Goal: Task Accomplishment & Management: Manage account settings

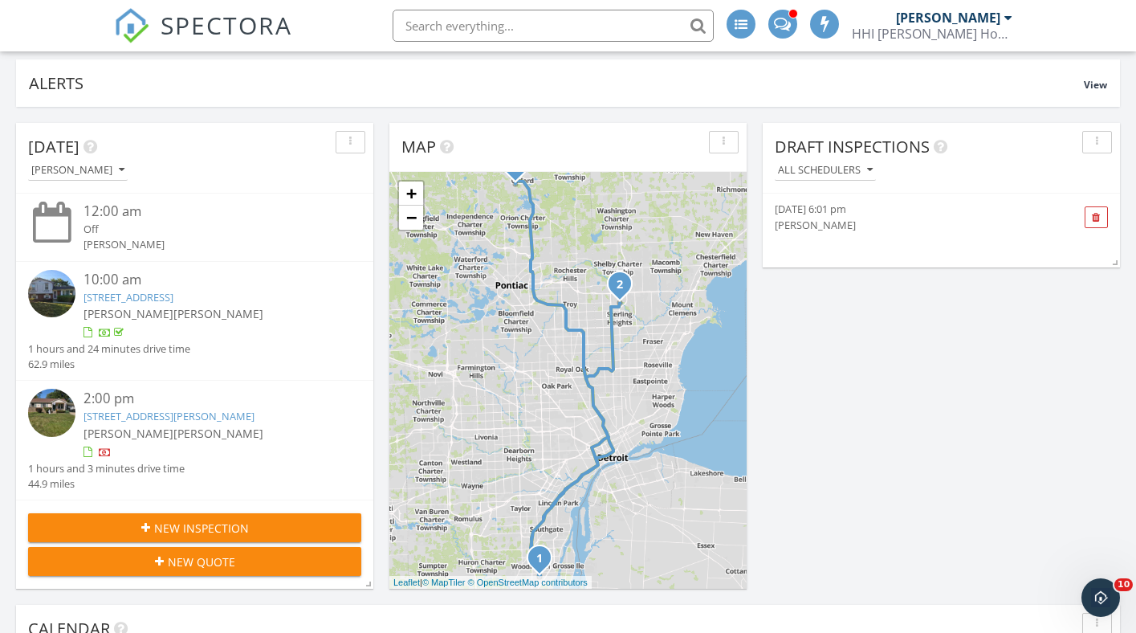
scroll to position [1462, 1137]
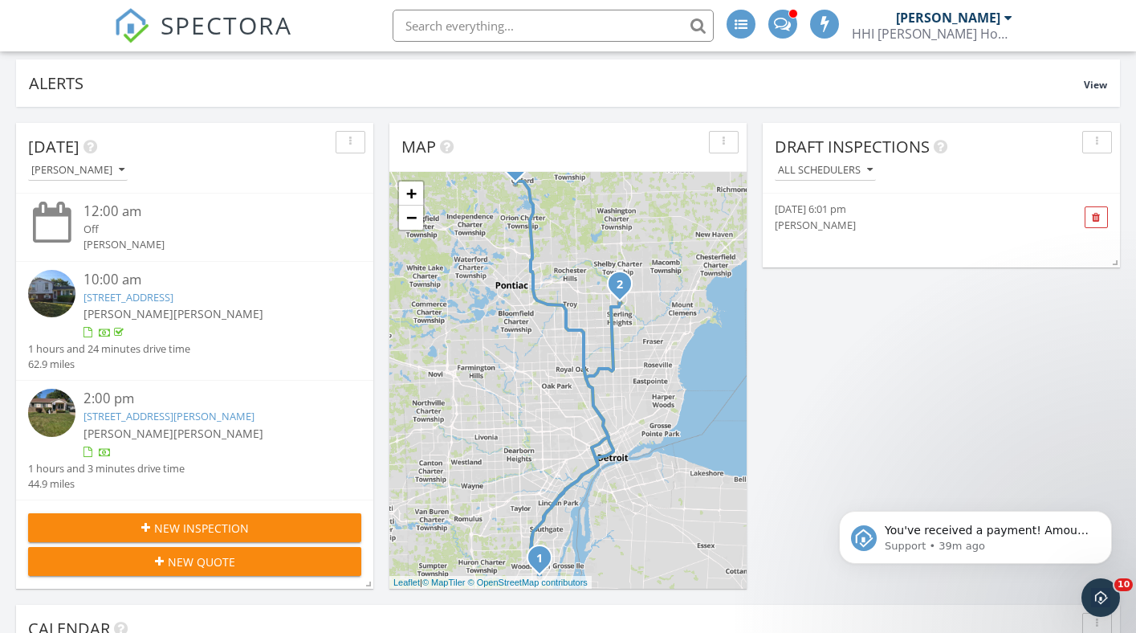
click at [206, 416] on link "8125 Ogden Dr, Sterling Heights, MI 48314" at bounding box center [168, 416] width 171 height 14
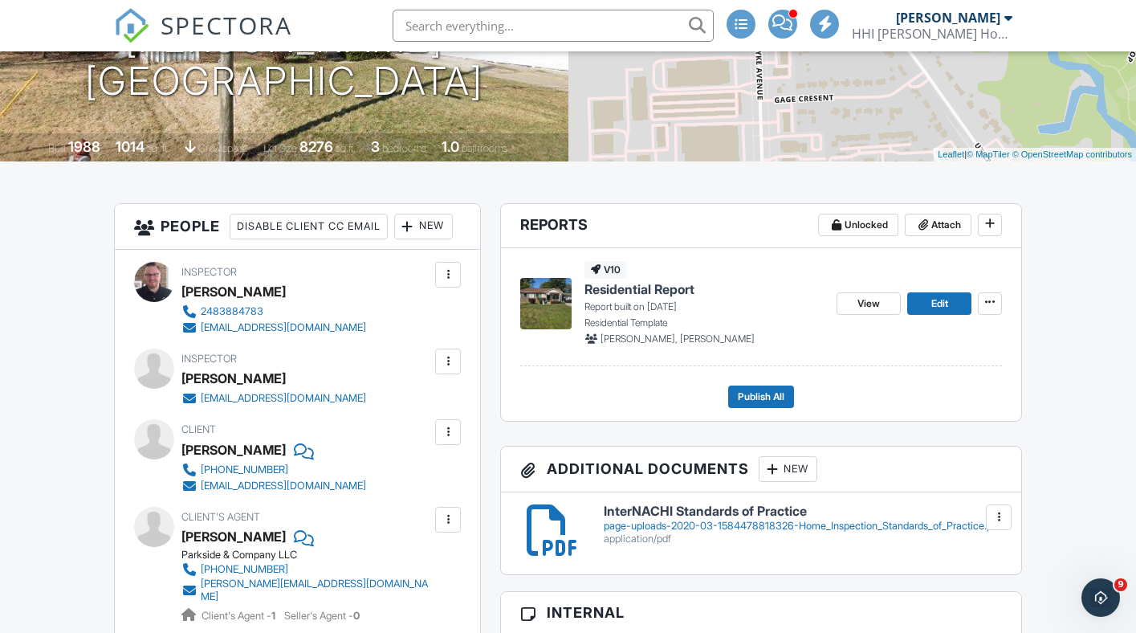
scroll to position [302, 0]
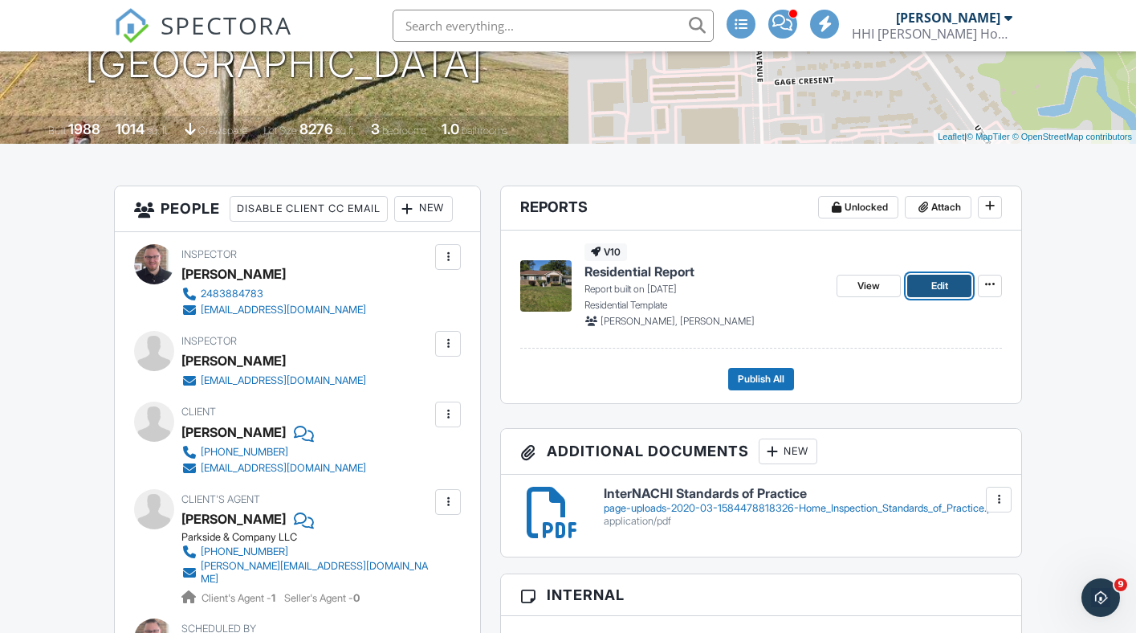
click at [932, 289] on span "Edit" at bounding box center [939, 286] width 17 height 16
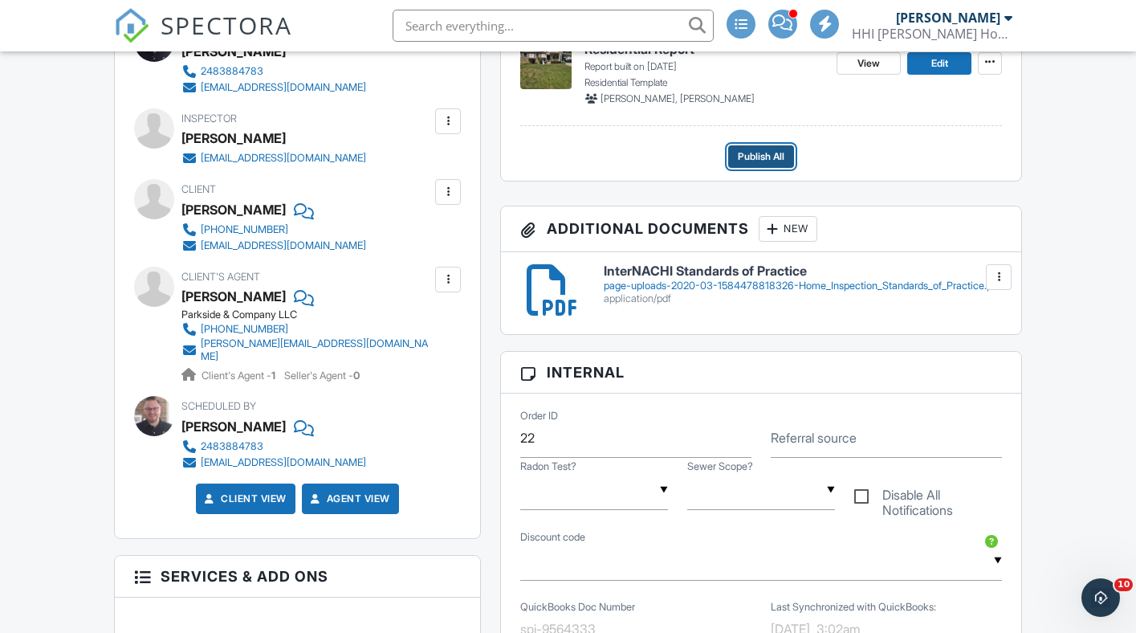
click at [775, 160] on span "Publish All" at bounding box center [761, 157] width 47 height 16
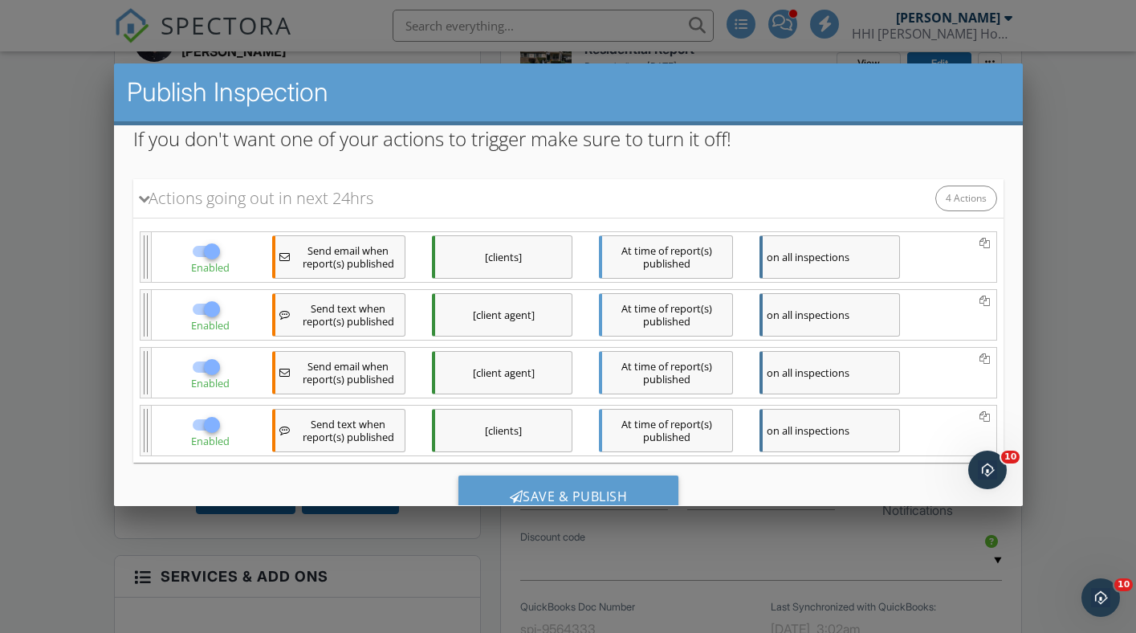
scroll to position [212, 0]
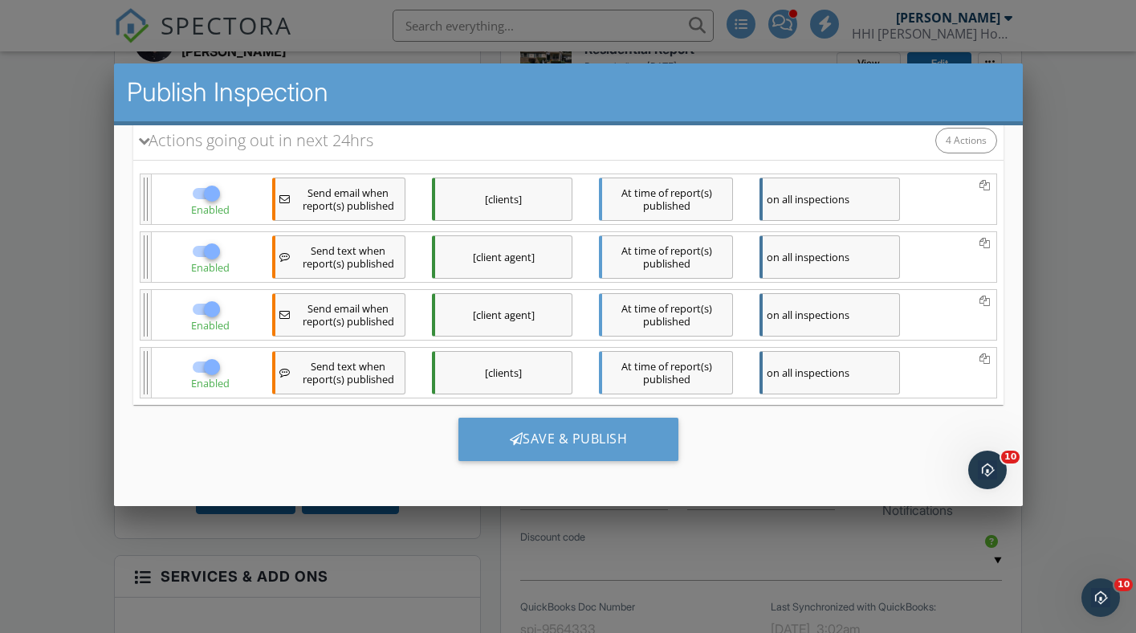
click at [1044, 275] on div at bounding box center [568, 315] width 1136 height 791
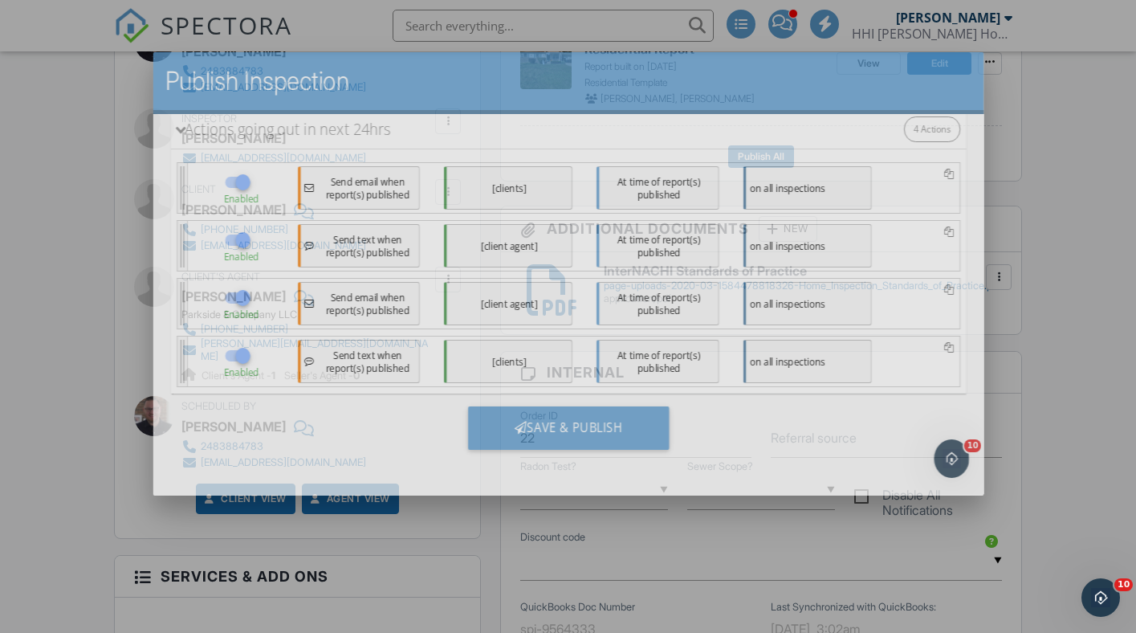
scroll to position [0, 0]
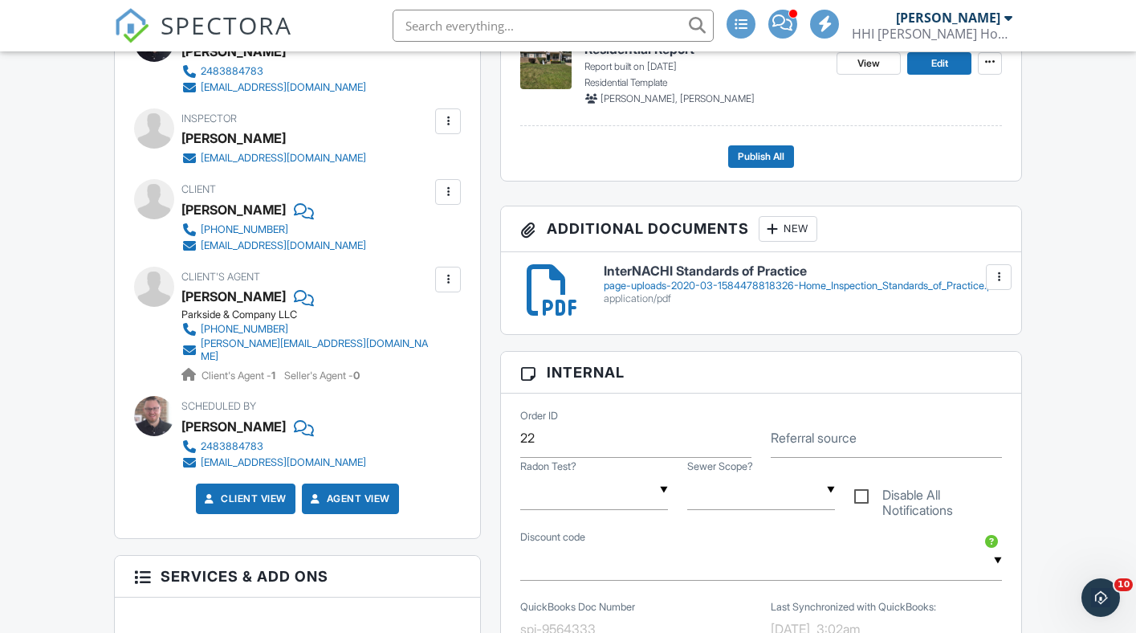
click at [451, 287] on div at bounding box center [448, 279] width 16 height 16
click at [415, 348] on li "Edit" at bounding box center [410, 328] width 82 height 40
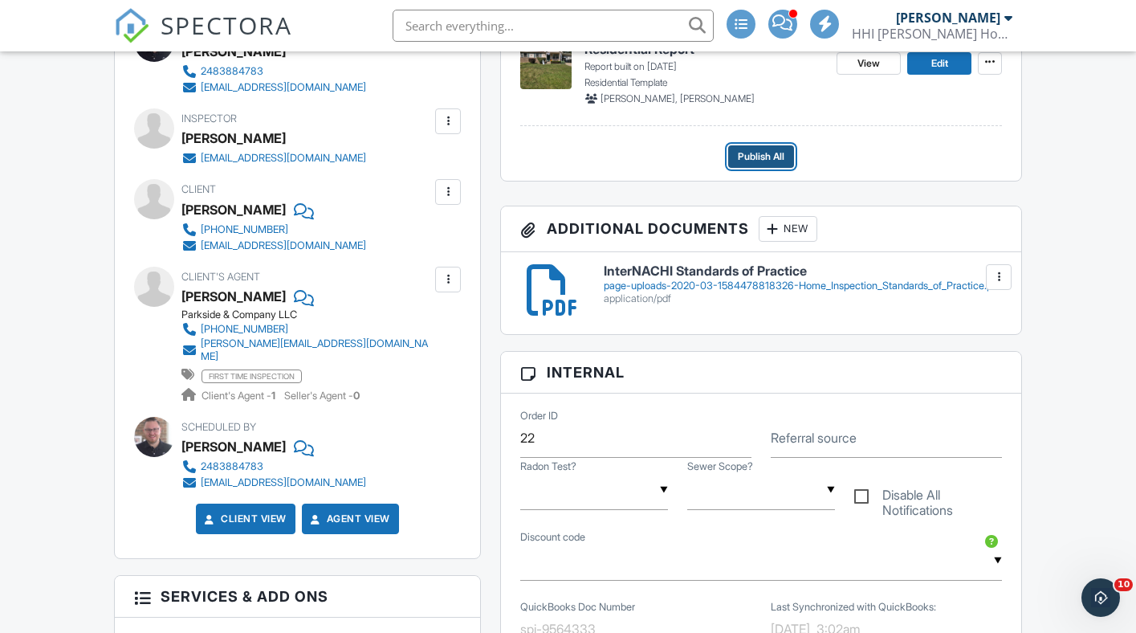
click at [773, 161] on span "Publish All" at bounding box center [761, 157] width 47 height 16
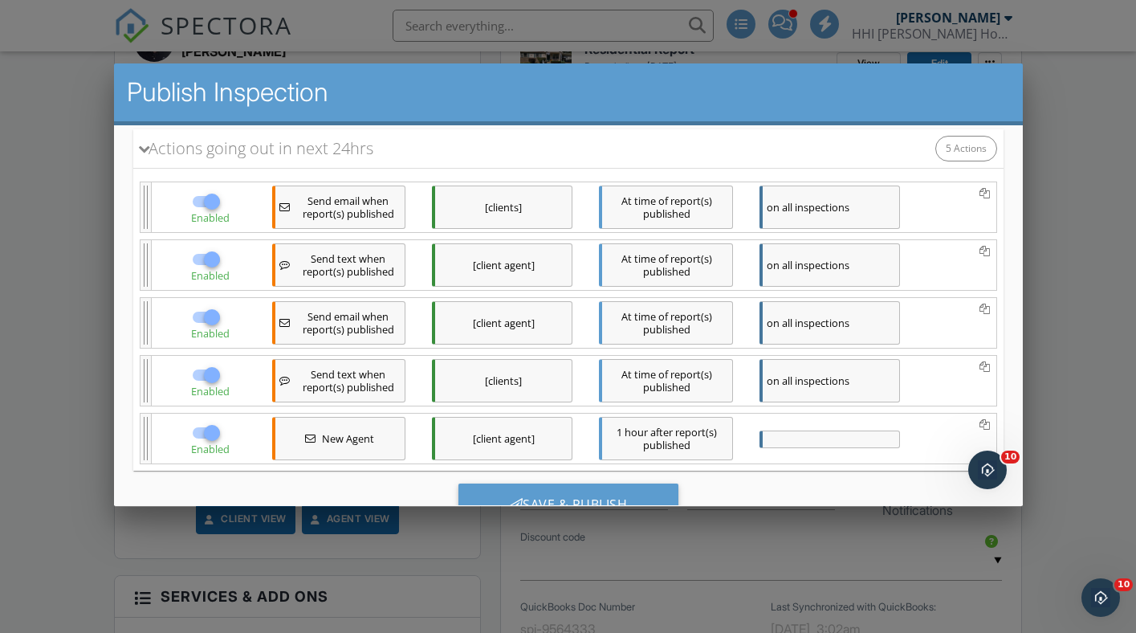
scroll to position [270, 0]
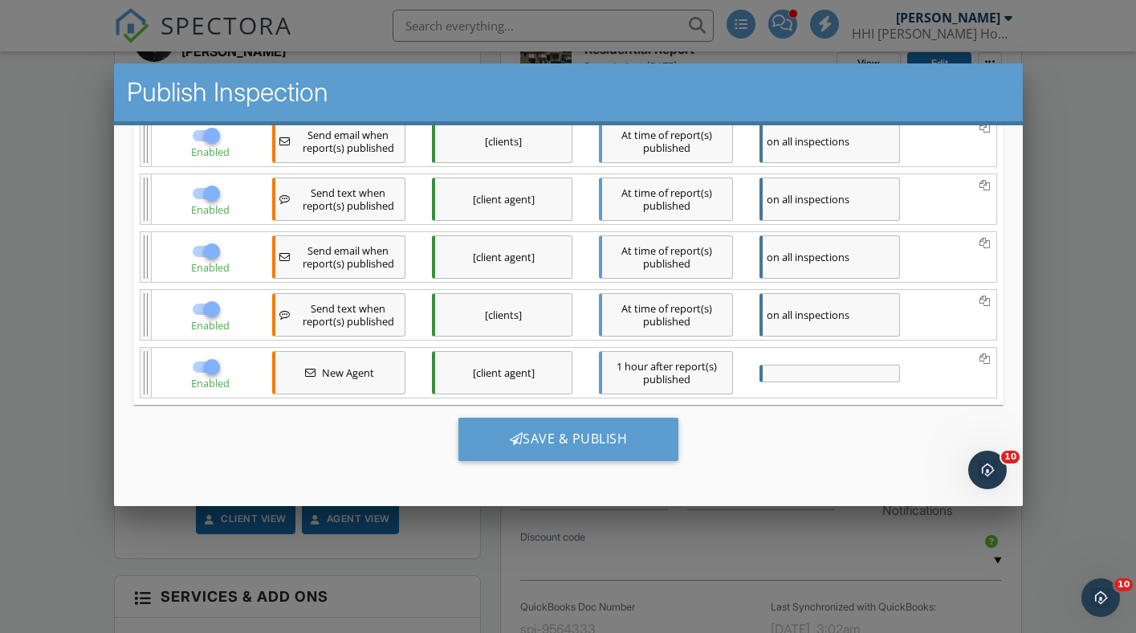
click at [828, 368] on div at bounding box center [829, 373] width 140 height 18
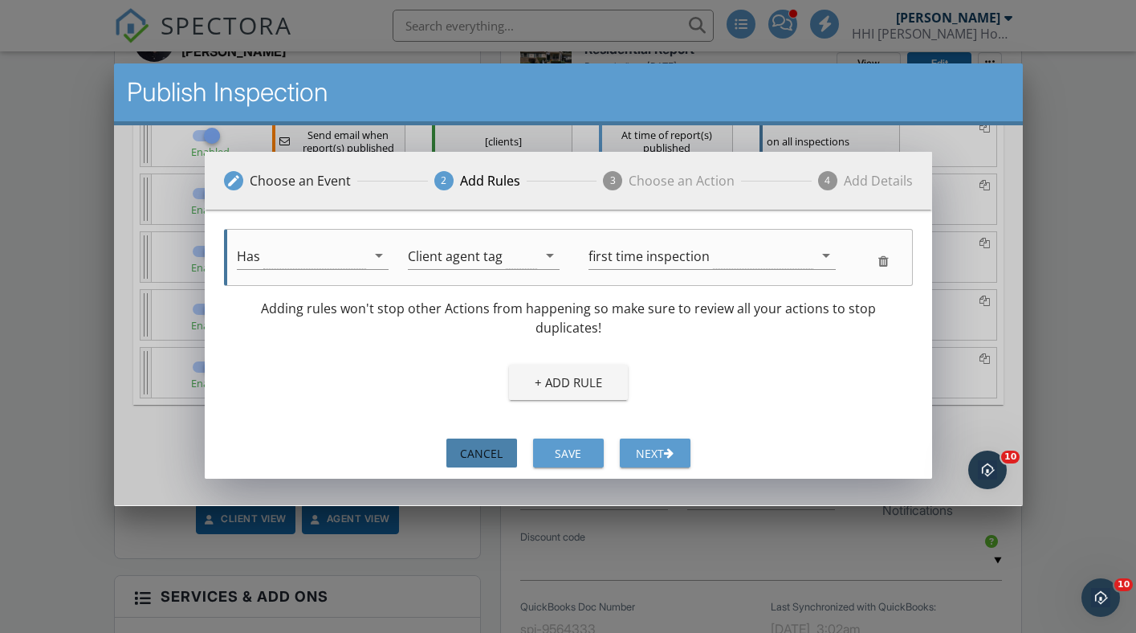
click at [485, 457] on div "Cancel" at bounding box center [480, 452] width 45 height 17
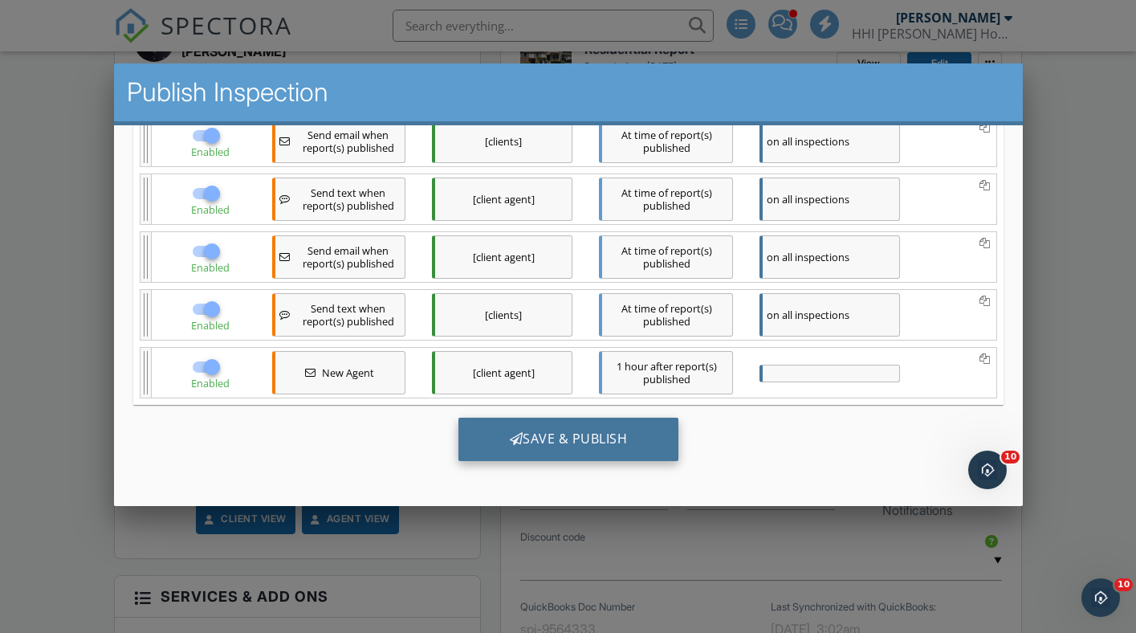
click at [544, 442] on div "Save & Publish" at bounding box center [568, 438] width 221 height 43
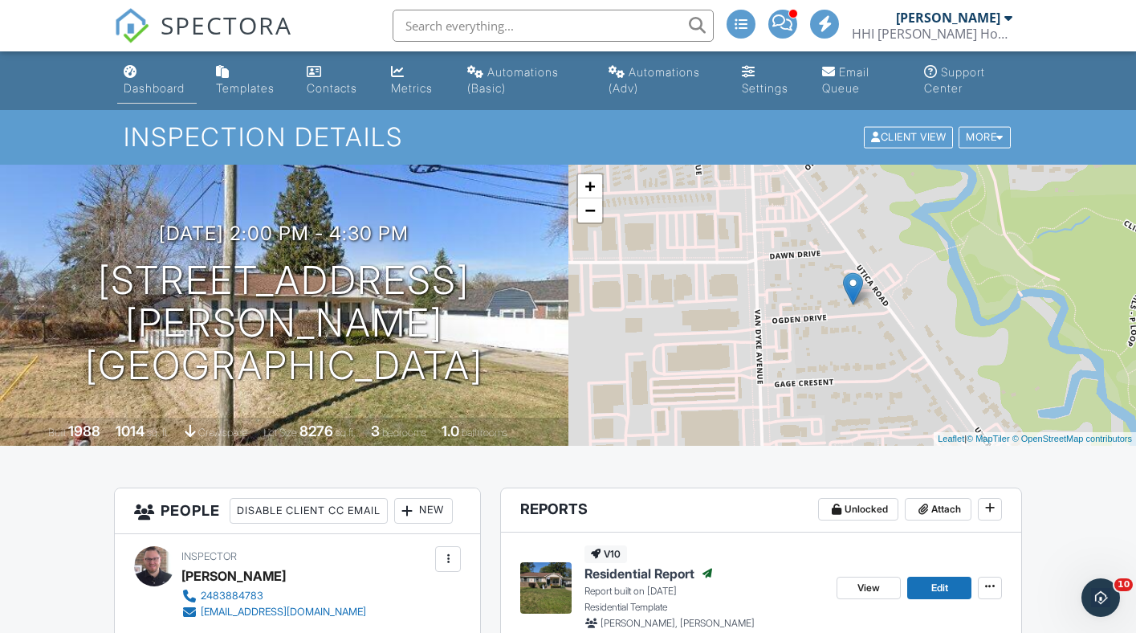
click at [134, 97] on link "Dashboard" at bounding box center [156, 81] width 79 height 46
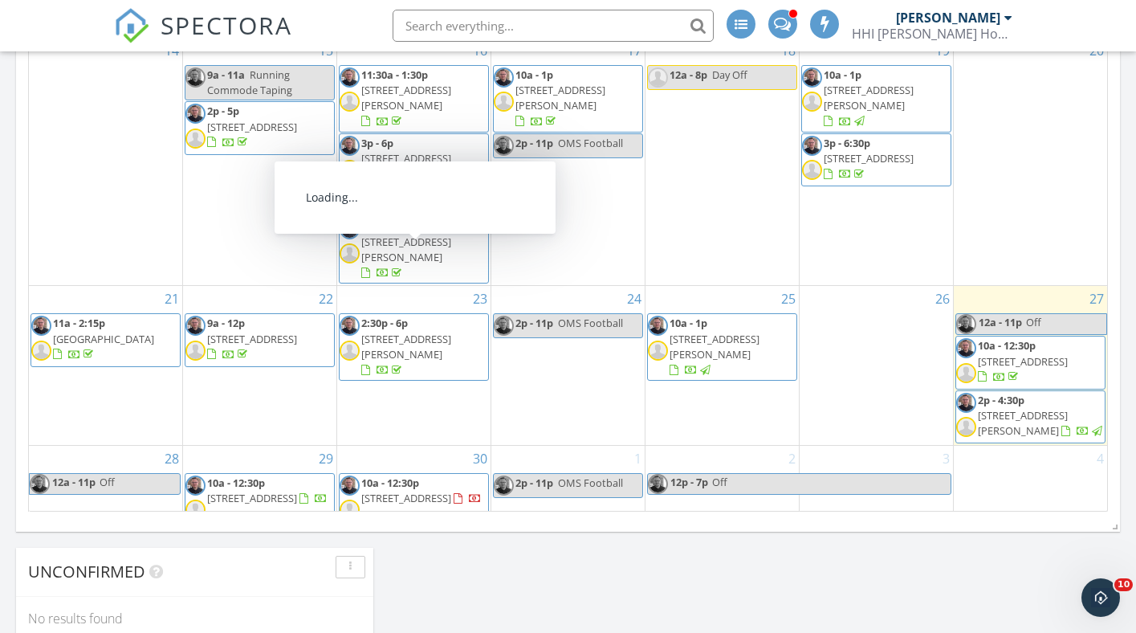
scroll to position [983, 0]
